Goal: Information Seeking & Learning: Learn about a topic

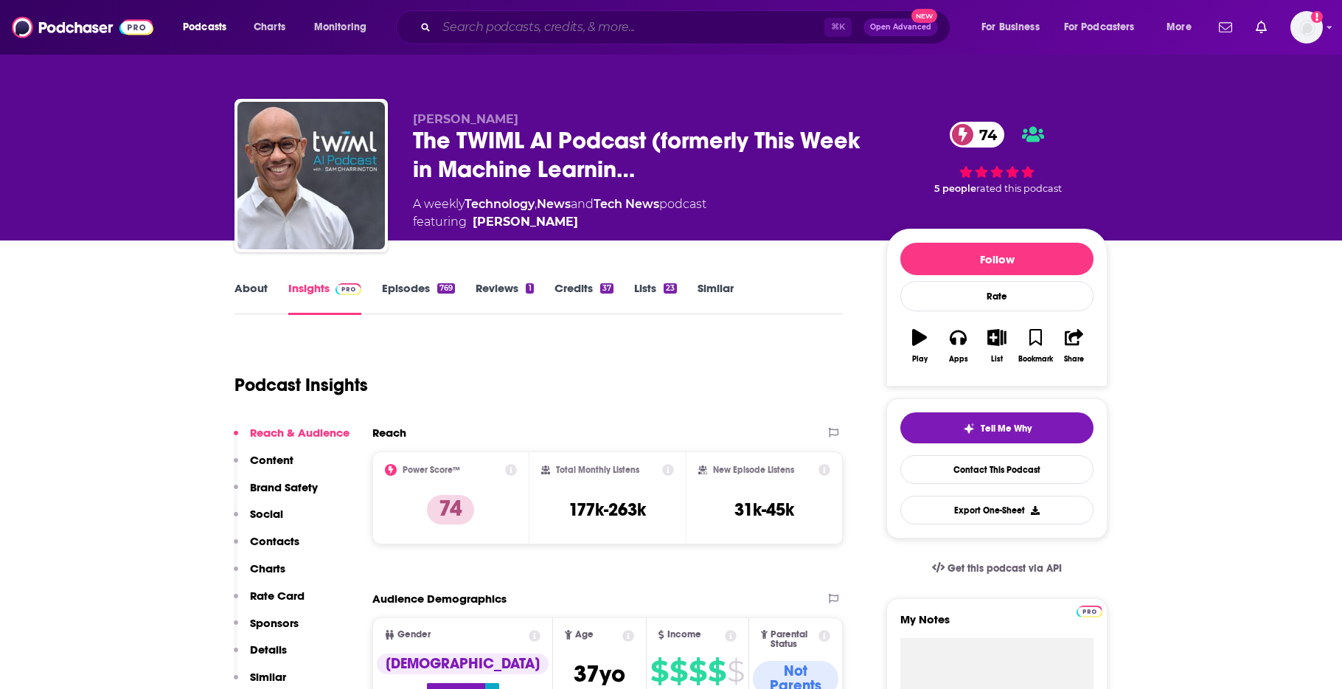
click at [585, 28] on input "Search podcasts, credits, & more..." at bounding box center [631, 27] width 388 height 24
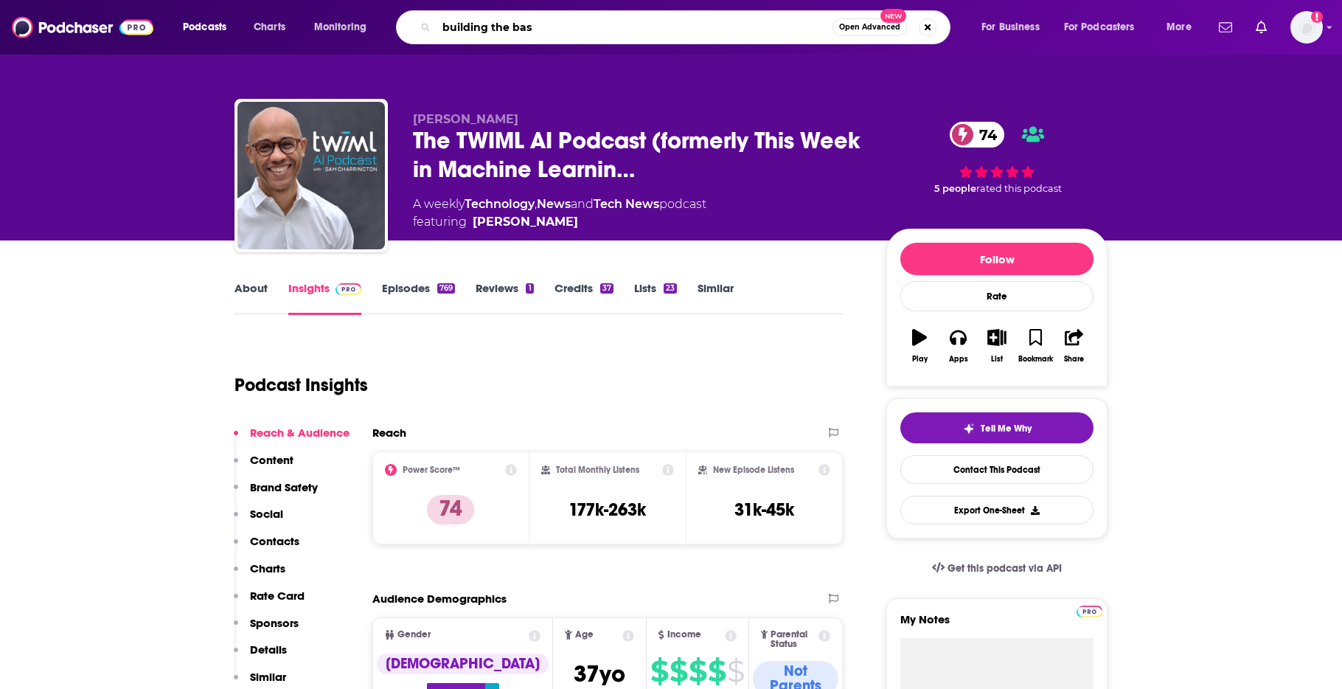
type input "building the base"
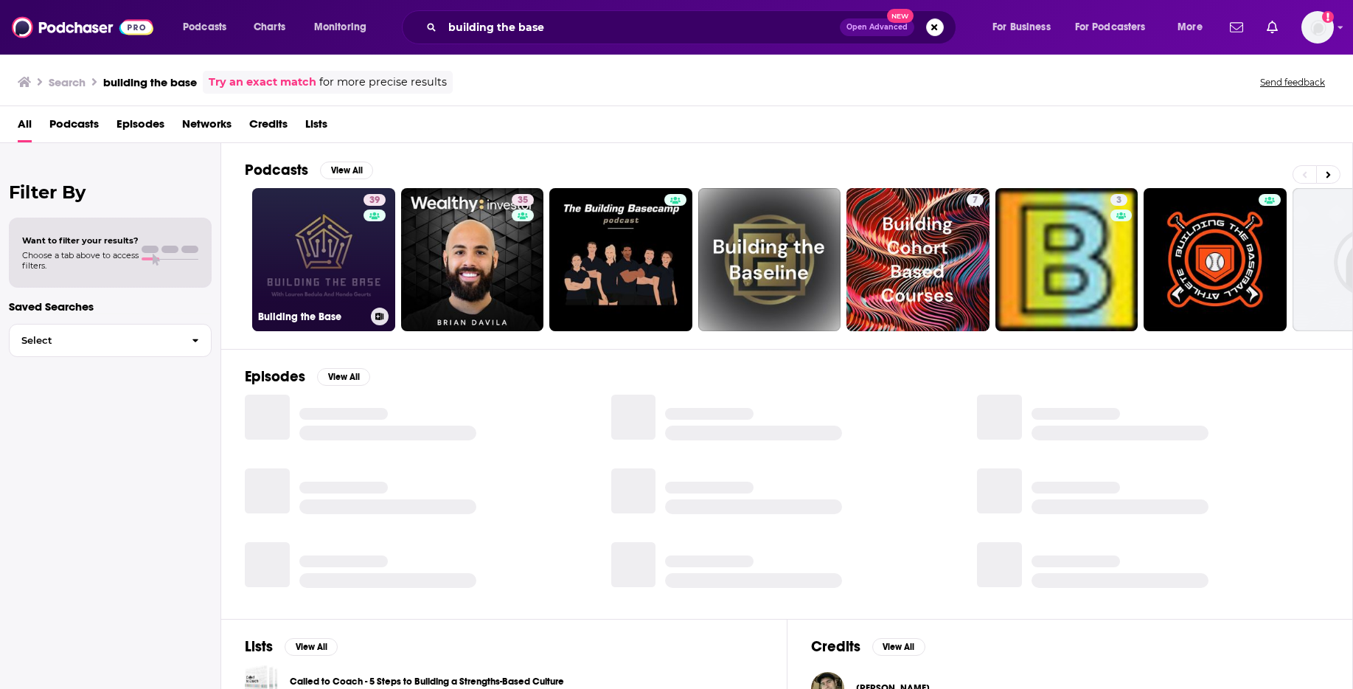
click at [306, 262] on link "39 Building the Base" at bounding box center [323, 259] width 143 height 143
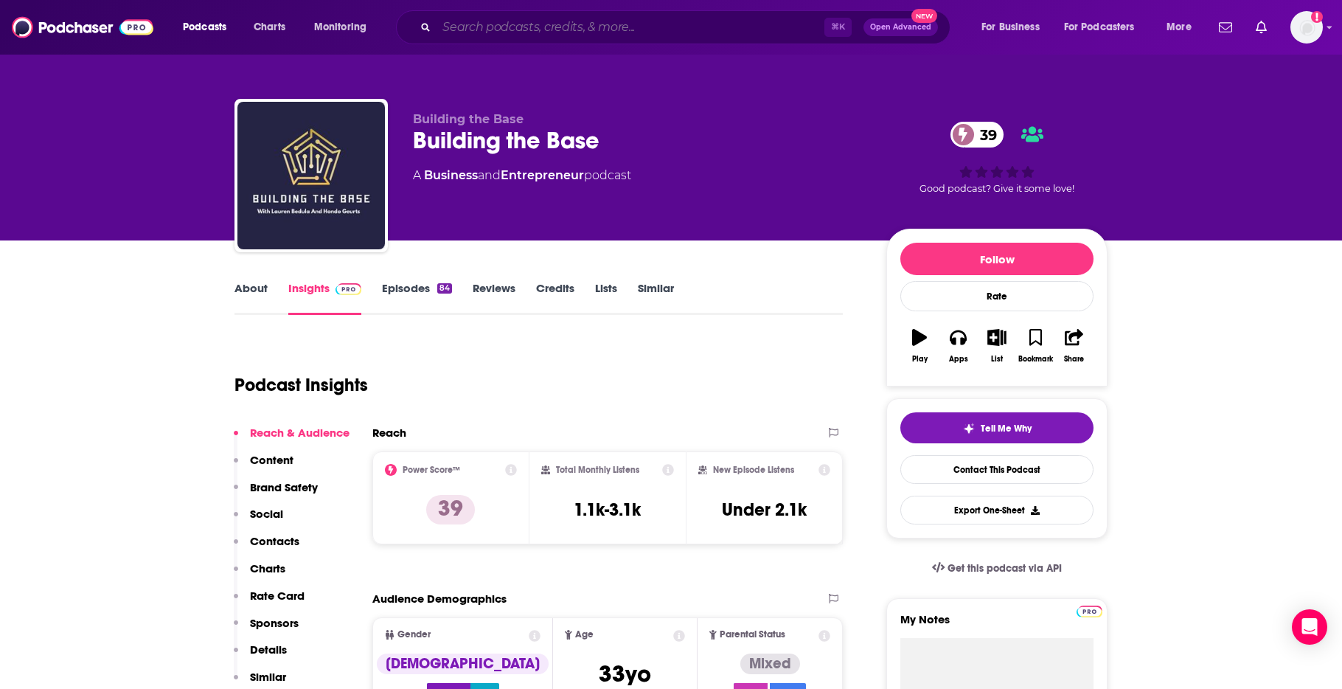
click at [558, 25] on input "Search podcasts, credits, & more..." at bounding box center [631, 27] width 388 height 24
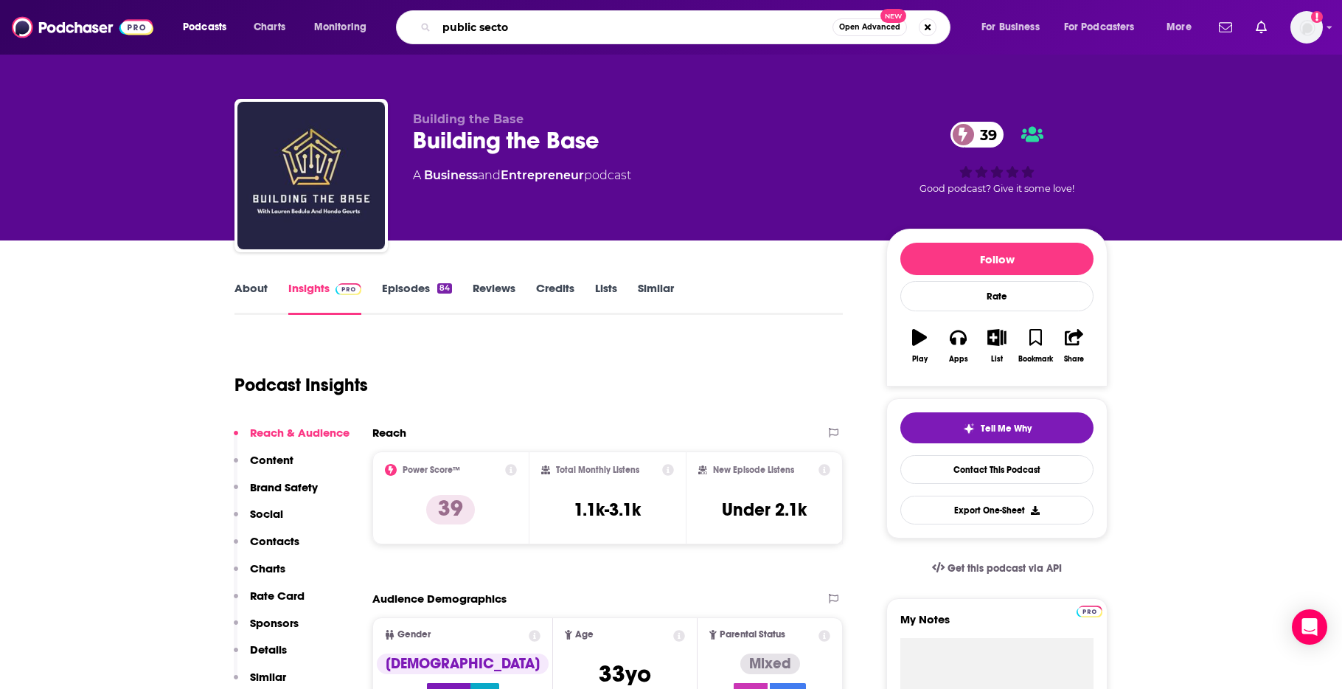
type input "public sector"
